Goal: Navigation & Orientation: Find specific page/section

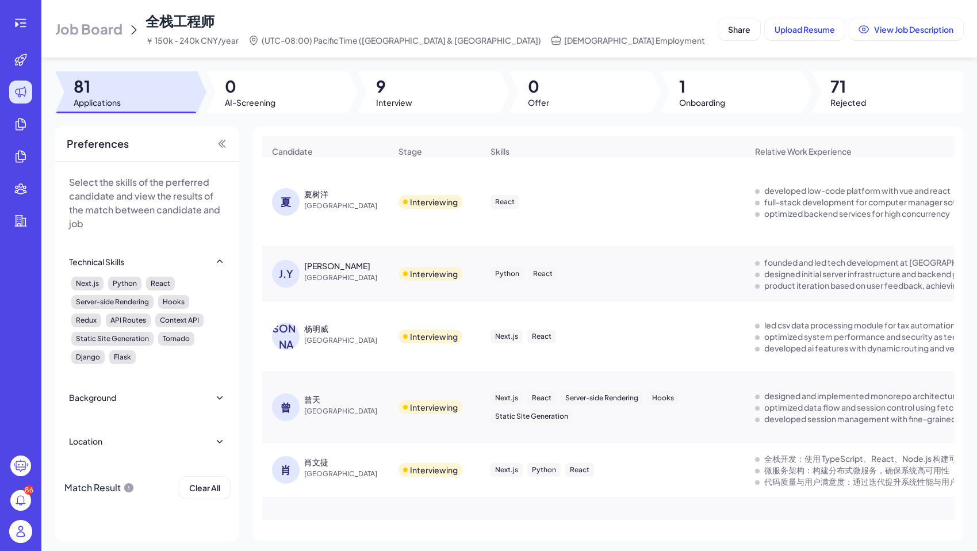
scroll to position [897, 0]
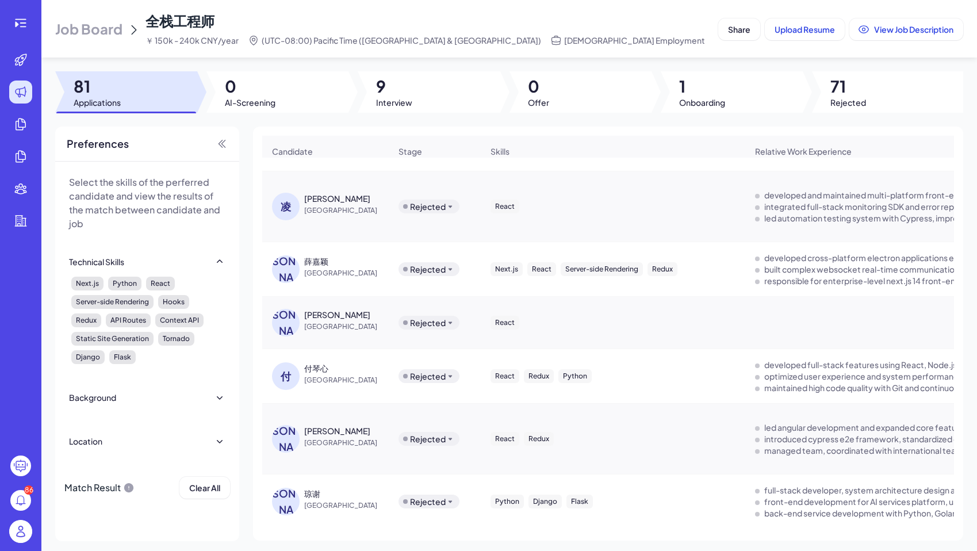
click at [83, 35] on span "Job Board" at bounding box center [88, 29] width 67 height 18
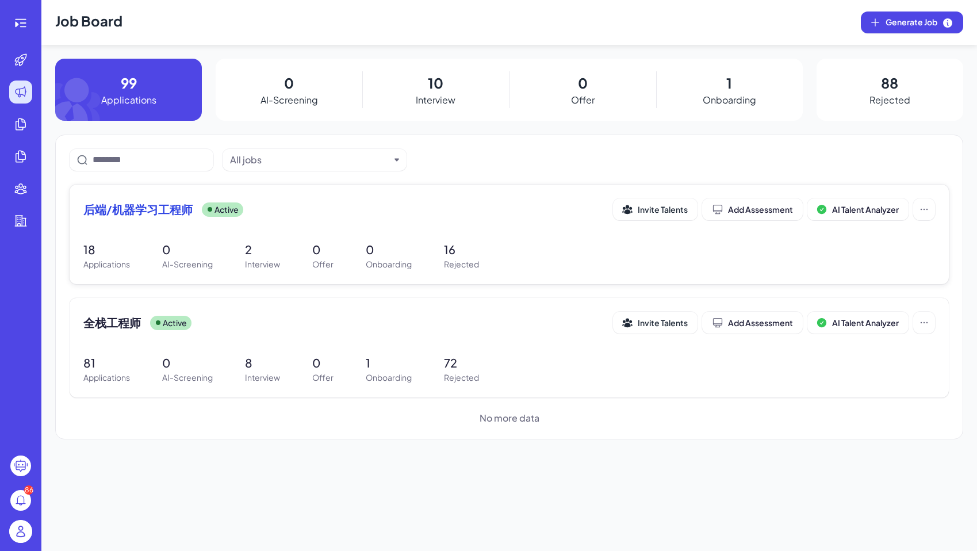
click at [112, 211] on span "后端/机器学习工程师" at bounding box center [137, 209] width 109 height 16
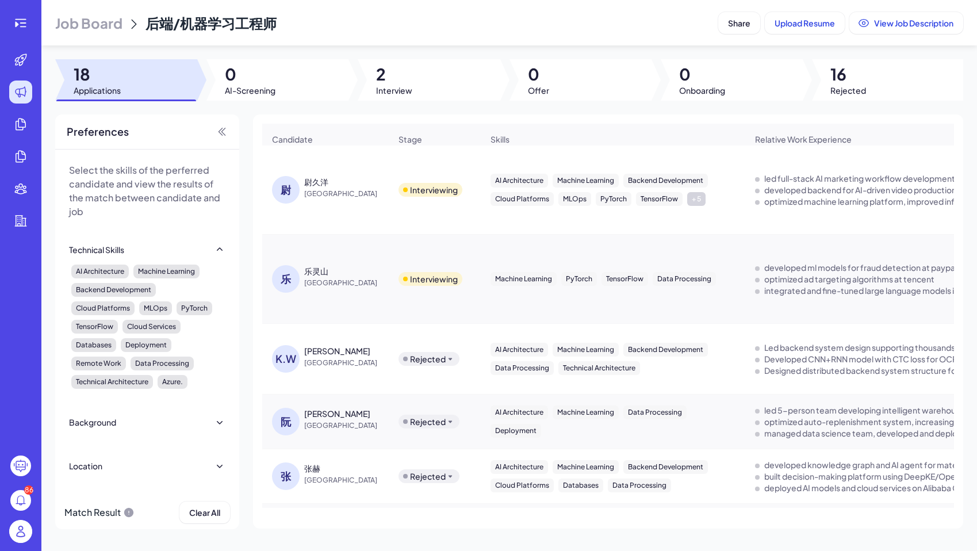
click at [81, 19] on span "Job Board" at bounding box center [88, 23] width 67 height 18
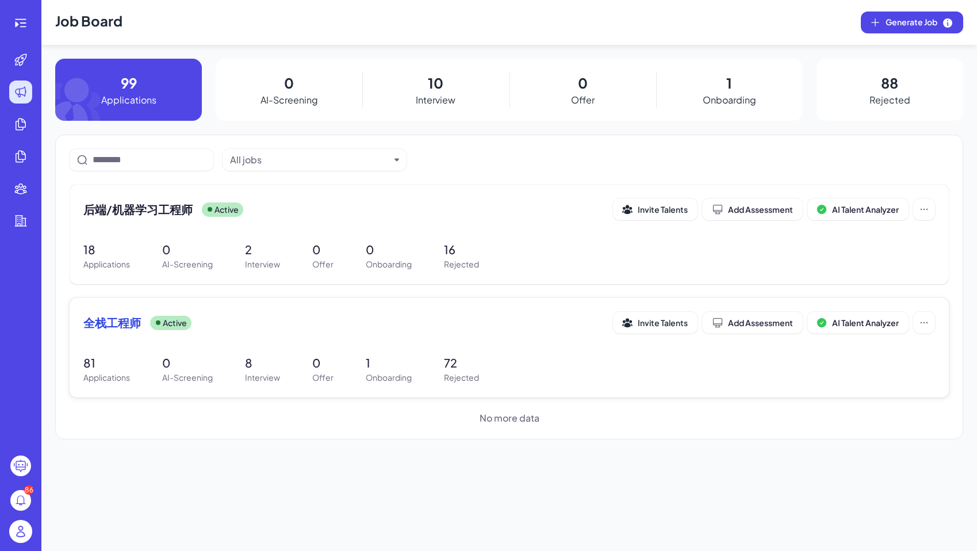
click at [125, 328] on span "全栈工程师" at bounding box center [112, 323] width 58 height 16
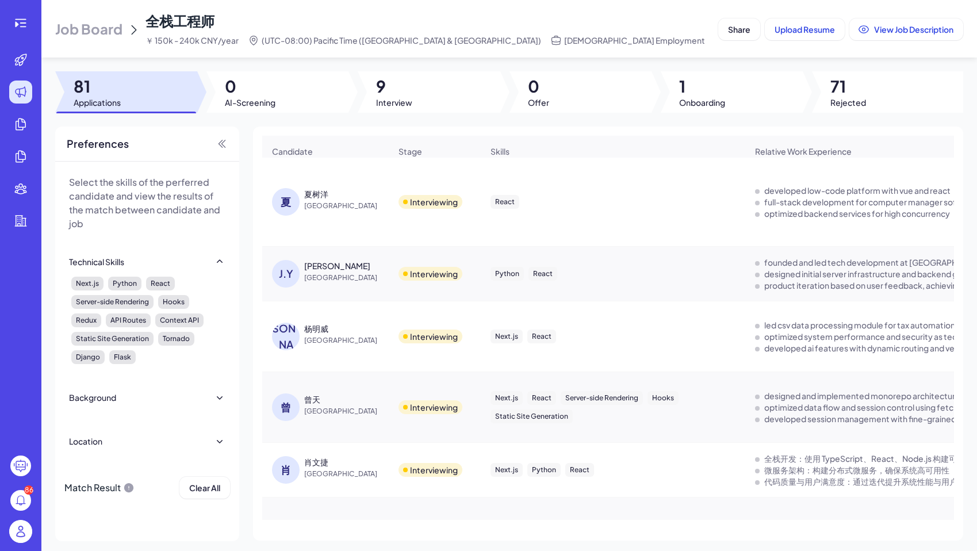
click at [96, 35] on span "Job Board" at bounding box center [88, 29] width 67 height 18
